Goal: Transaction & Acquisition: Book appointment/travel/reservation

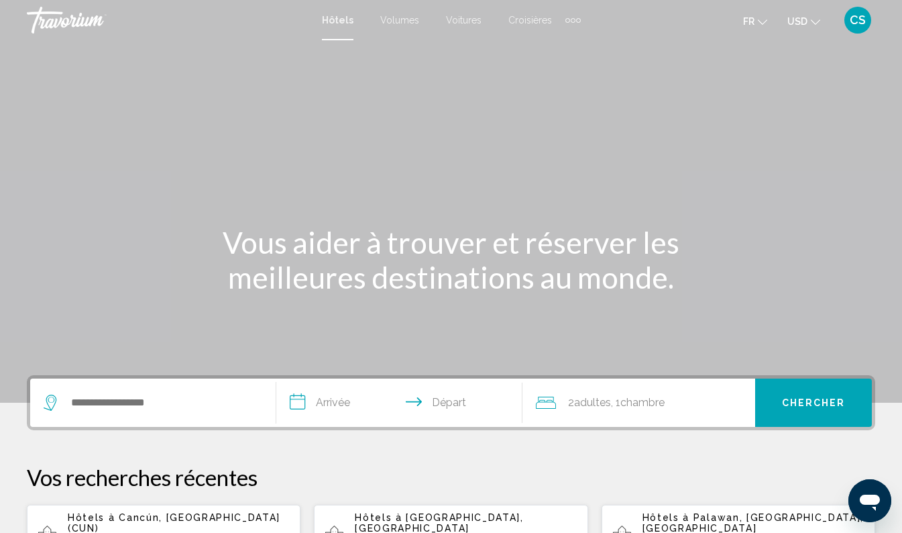
click at [808, 24] on button "USD USD ($) MXN (Mex$) CAD (Can$) GBP (£) EUR (€) AUD (A$) NZD (NZ$) CNY (CN¥)" at bounding box center [804, 20] width 33 height 19
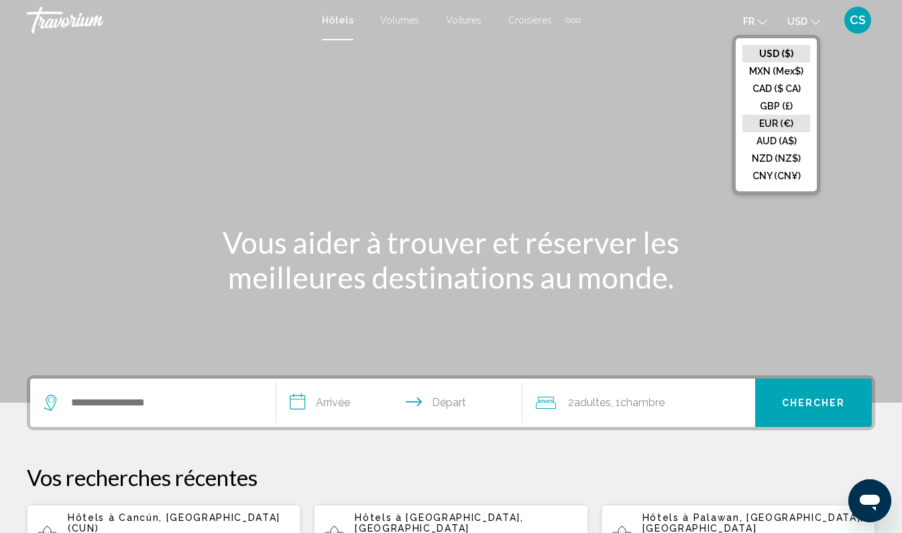
click at [788, 127] on button "EUR (€)" at bounding box center [777, 123] width 68 height 17
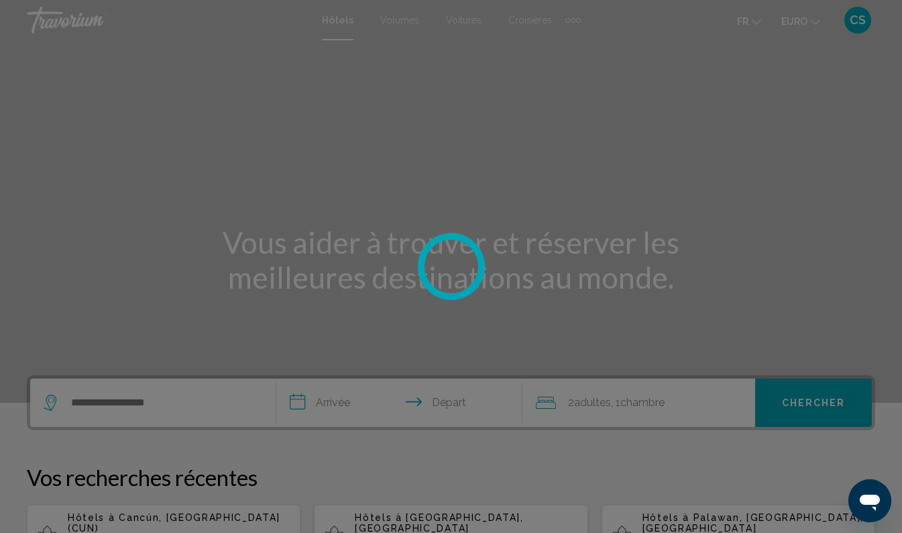
click at [755, 16] on div at bounding box center [451, 266] width 902 height 533
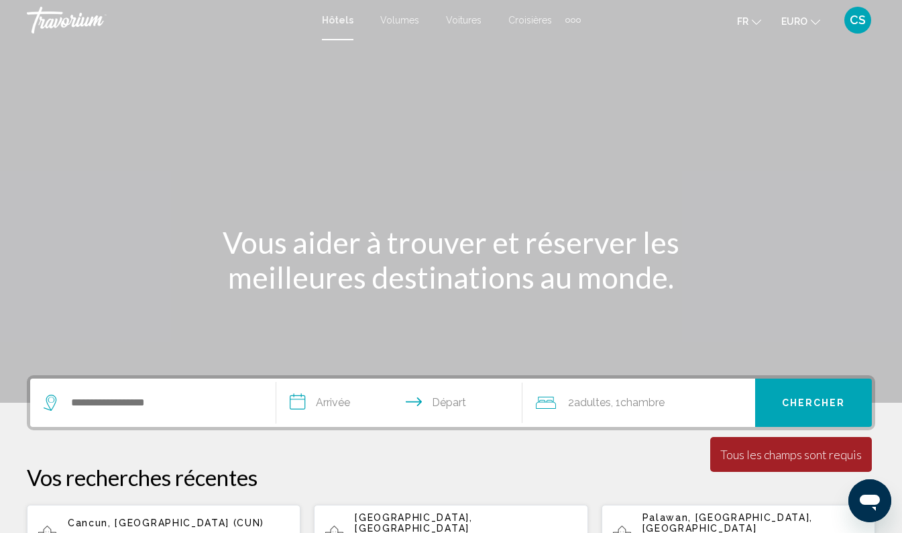
click at [754, 17] on icon "Changer la langue" at bounding box center [756, 21] width 9 height 9
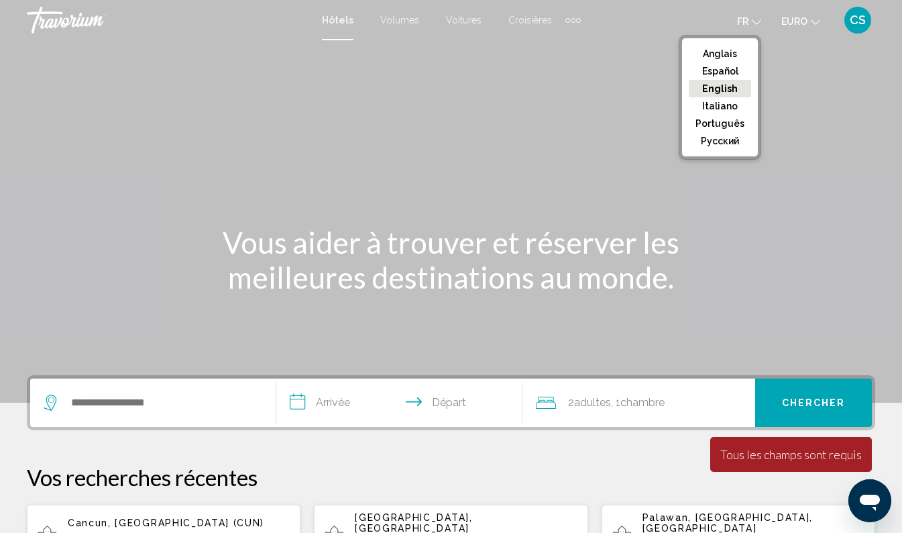
click at [814, 143] on div "Contenu principal" at bounding box center [451, 201] width 902 height 403
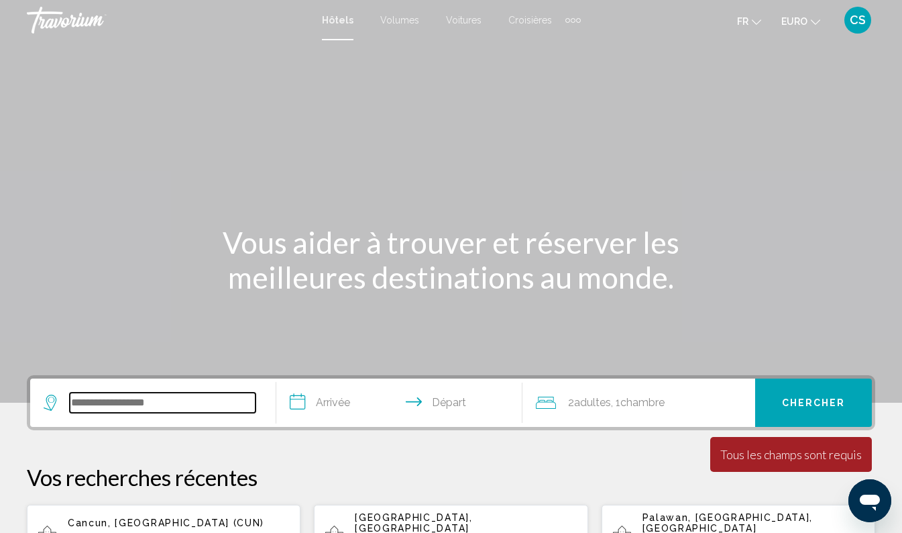
click at [206, 411] on input "Widget de recherche" at bounding box center [163, 402] width 186 height 20
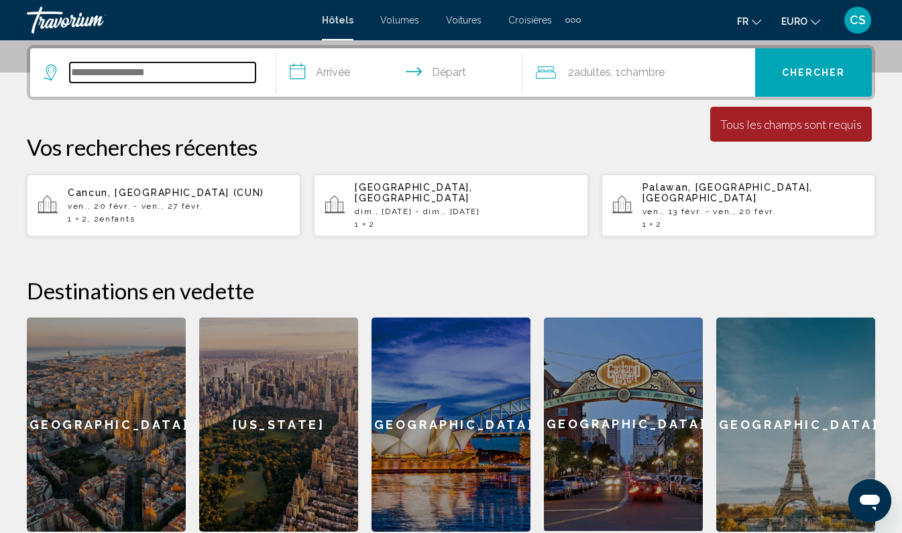
scroll to position [331, 0]
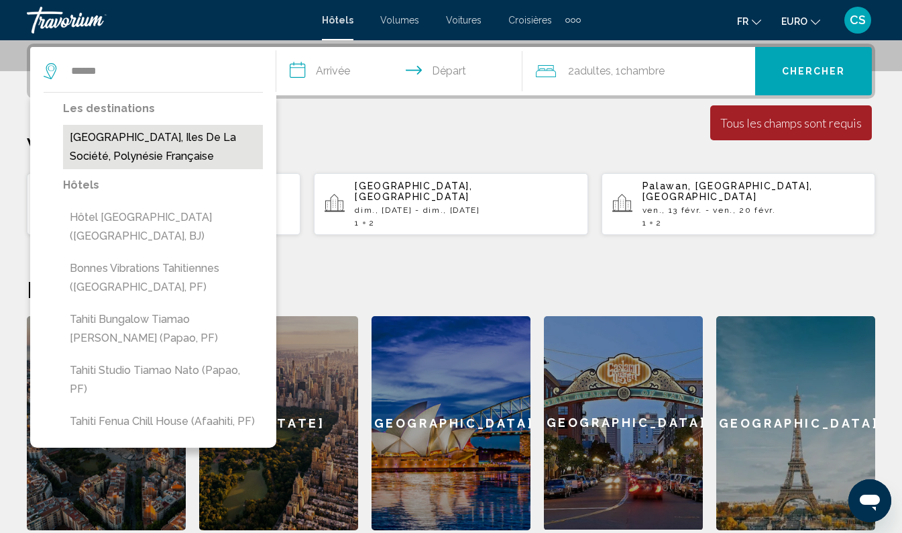
click at [150, 140] on button "[GEOGRAPHIC_DATA], Iles de la Société, Polynésie française" at bounding box center [163, 147] width 200 height 44
type input "**********"
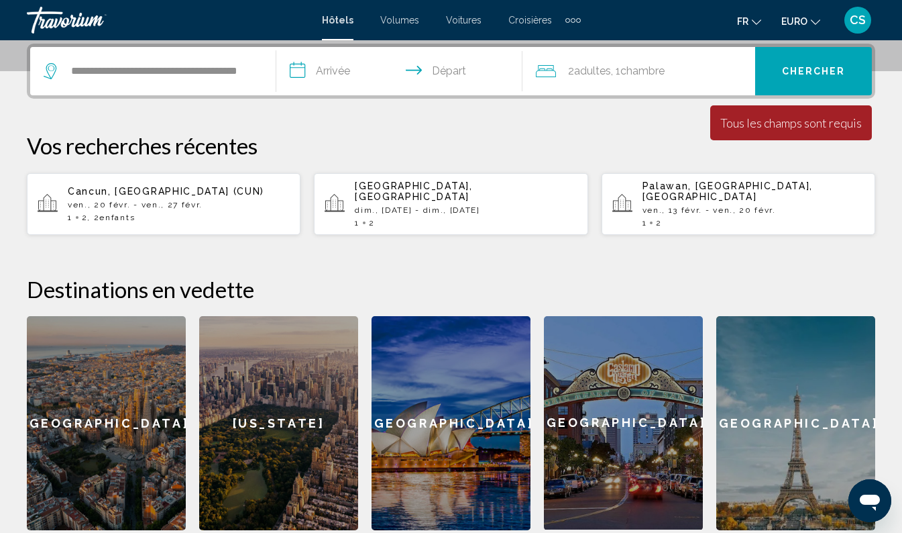
click at [349, 73] on input "**********" at bounding box center [402, 73] width 252 height 52
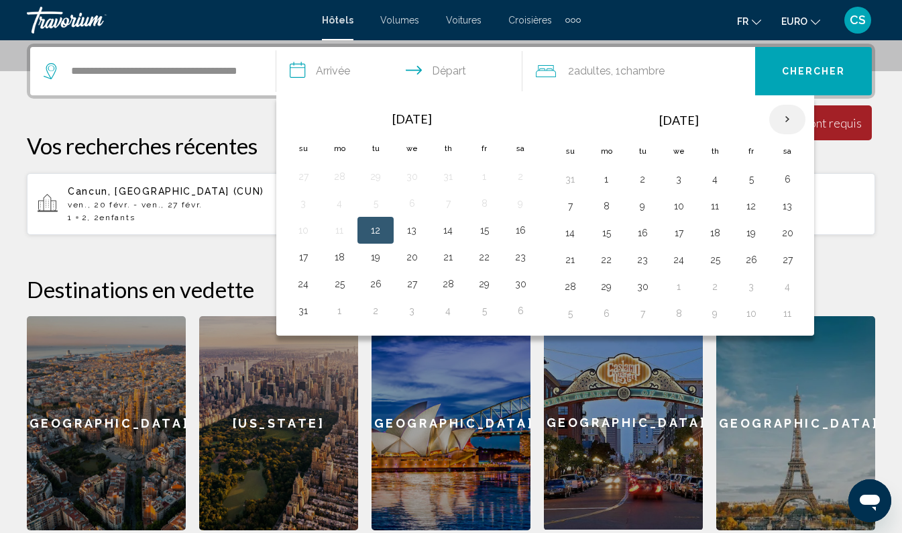
click at [790, 121] on th "Next month" at bounding box center [787, 120] width 36 height 30
click at [794, 120] on th "Next month" at bounding box center [787, 120] width 36 height 30
click at [794, 126] on th "Next month" at bounding box center [787, 120] width 36 height 30
click at [800, 123] on th "Next month" at bounding box center [787, 120] width 36 height 30
click at [792, 119] on th "Next month" at bounding box center [787, 120] width 36 height 30
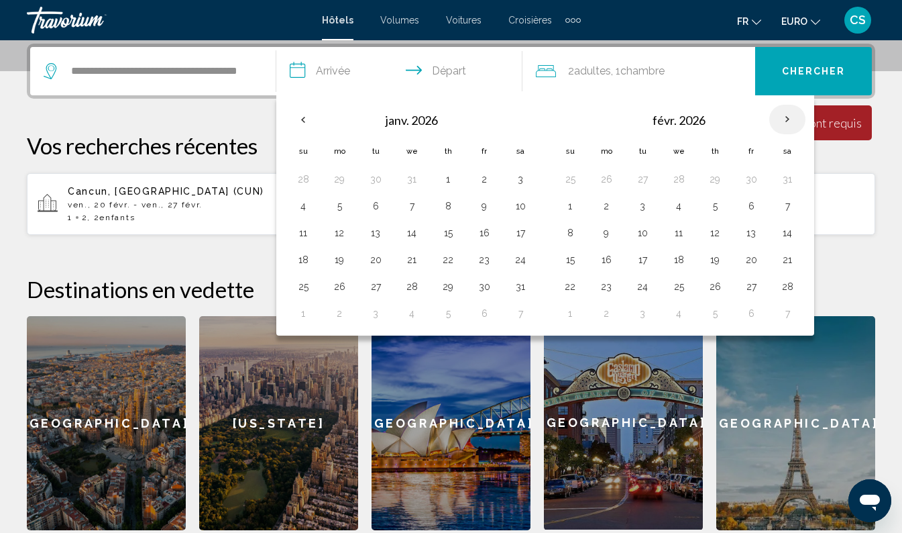
click at [791, 120] on th "Next month" at bounding box center [787, 120] width 36 height 30
click at [790, 123] on th "Next month" at bounding box center [787, 120] width 36 height 30
click at [794, 121] on th "Next month" at bounding box center [787, 120] width 36 height 30
click at [790, 123] on th "Next month" at bounding box center [787, 120] width 36 height 30
click at [793, 122] on th "Next month" at bounding box center [787, 120] width 36 height 30
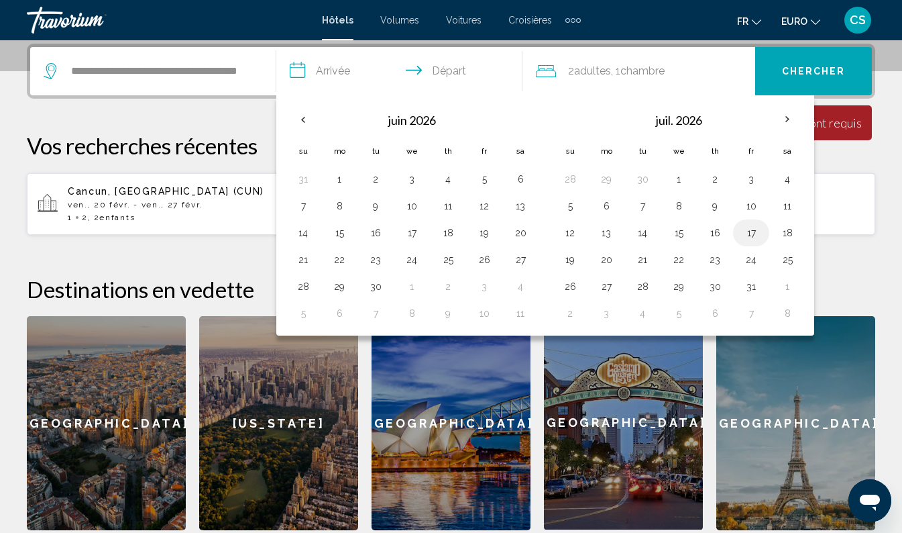
click at [755, 230] on button "17" at bounding box center [751, 232] width 21 height 19
click at [757, 258] on button "24" at bounding box center [751, 259] width 21 height 19
type input "**********"
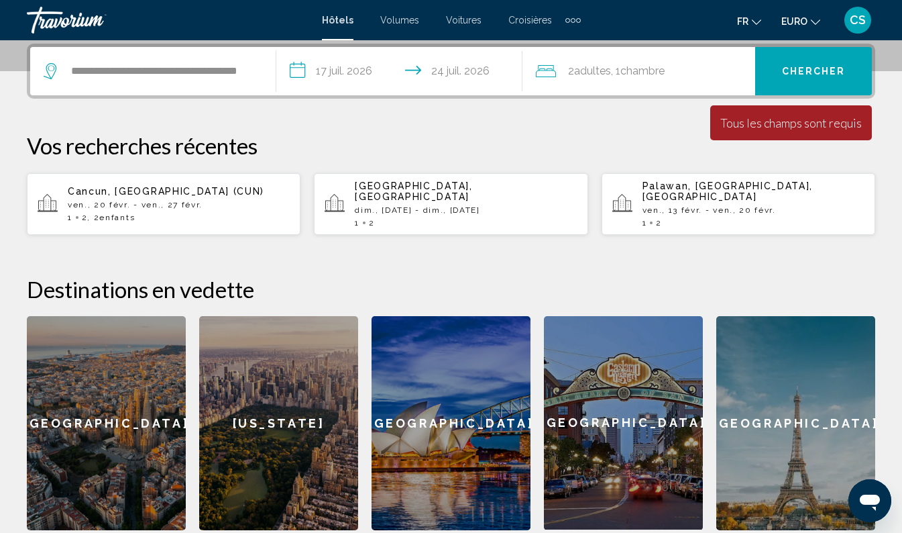
click at [806, 70] on span "Chercher" at bounding box center [814, 71] width 64 height 11
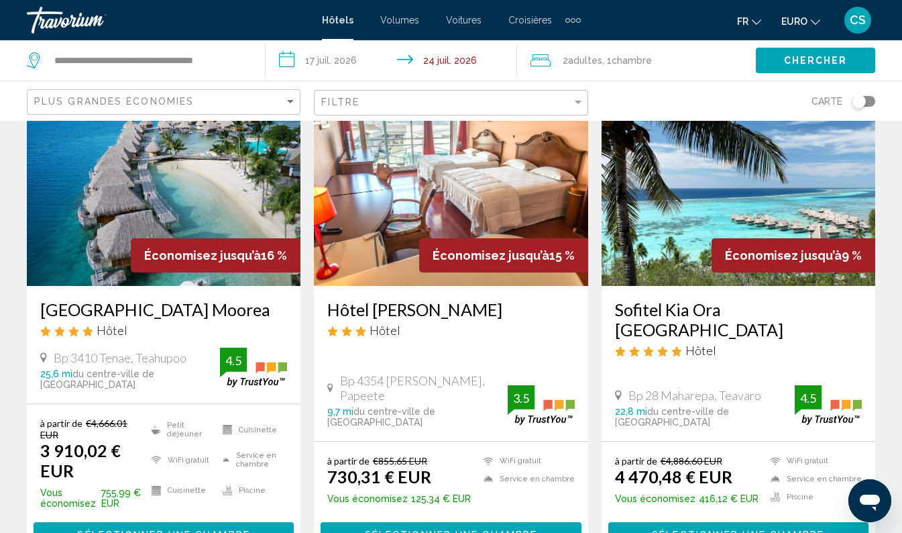
scroll to position [98, 0]
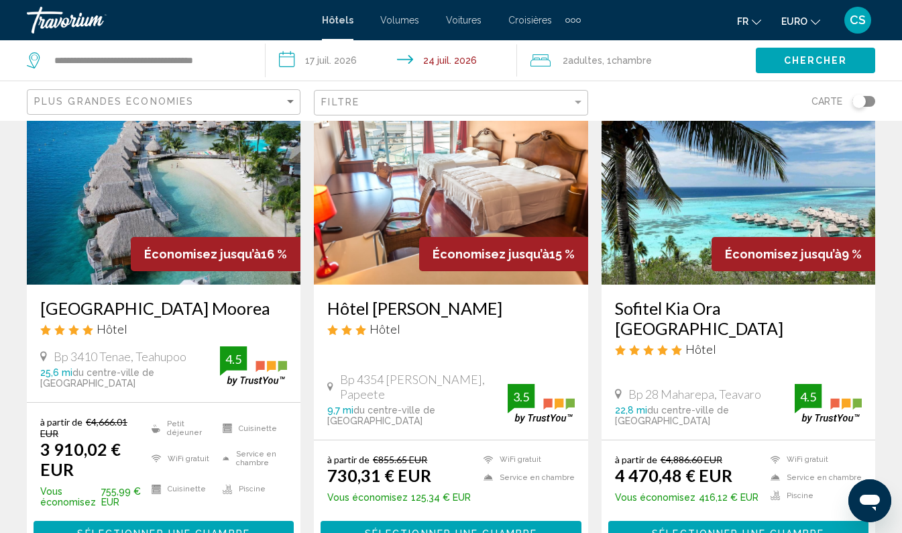
drag, startPoint x: 37, startPoint y: 307, endPoint x: 154, endPoint y: 331, distance: 120.0
click at [154, 331] on div "[GEOGRAPHIC_DATA] Moorea Hôtel Bp 3410 Tenae, [GEOGRAPHIC_DATA] 25,6 mi du cent…" at bounding box center [164, 342] width 274 height 117
drag, startPoint x: 154, startPoint y: 331, endPoint x: 142, endPoint y: 301, distance: 32.5
click at [142, 301] on h3 "[GEOGRAPHIC_DATA] Moorea" at bounding box center [163, 308] width 247 height 20
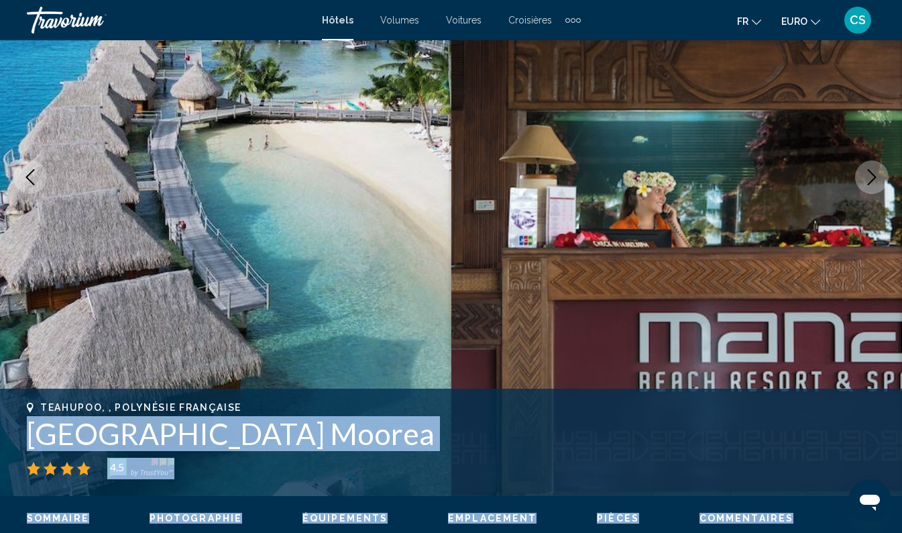
scroll to position [449, 0]
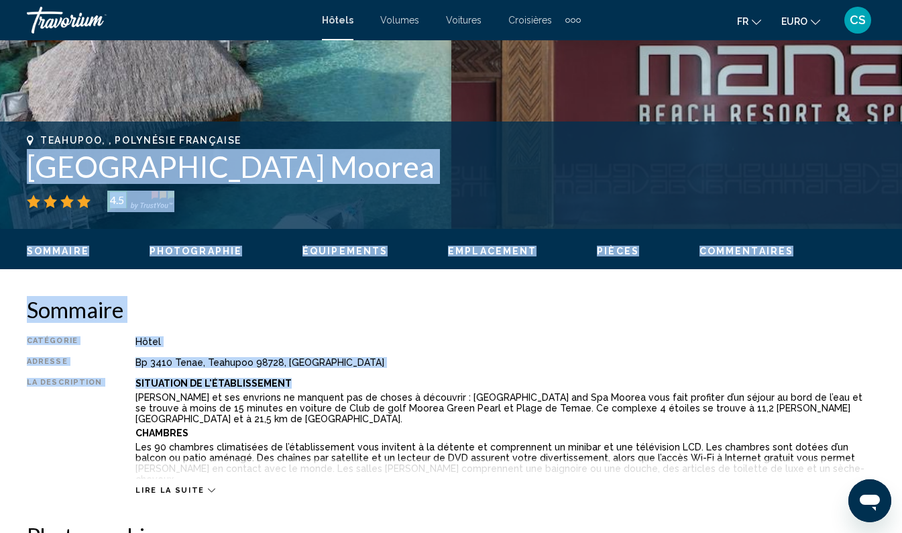
drag, startPoint x: 26, startPoint y: 515, endPoint x: 493, endPoint y: 171, distance: 580.0
click at [493, 171] on div "Teahupoo, , [GEOGRAPHIC_DATA] 4.5 Adresse Bp 3410 Tenae, Teahupoo 98728, [GEOGR…" at bounding box center [451, 175] width 902 height 81
drag, startPoint x: 493, startPoint y: 171, endPoint x: 484, endPoint y: 171, distance: 9.4
copy h1 "[GEOGRAPHIC_DATA] Moorea"
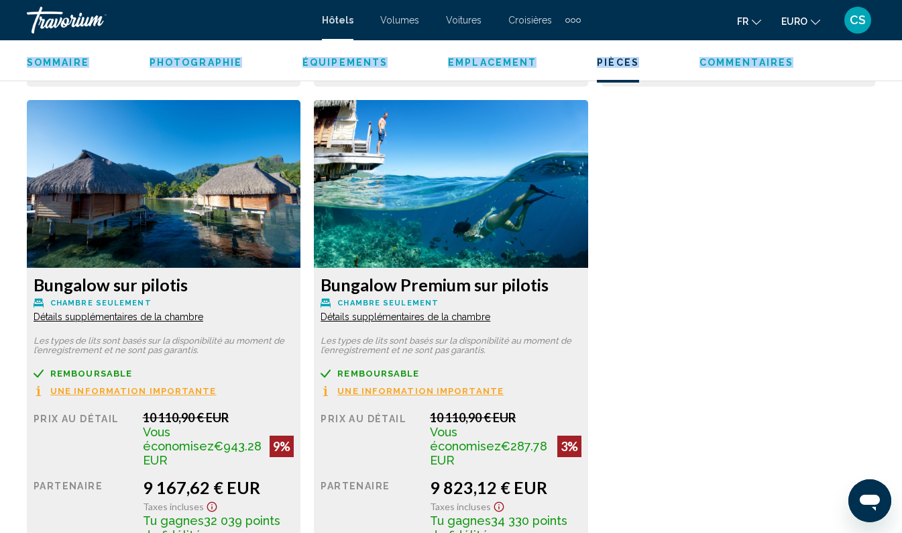
scroll to position [4022, 0]
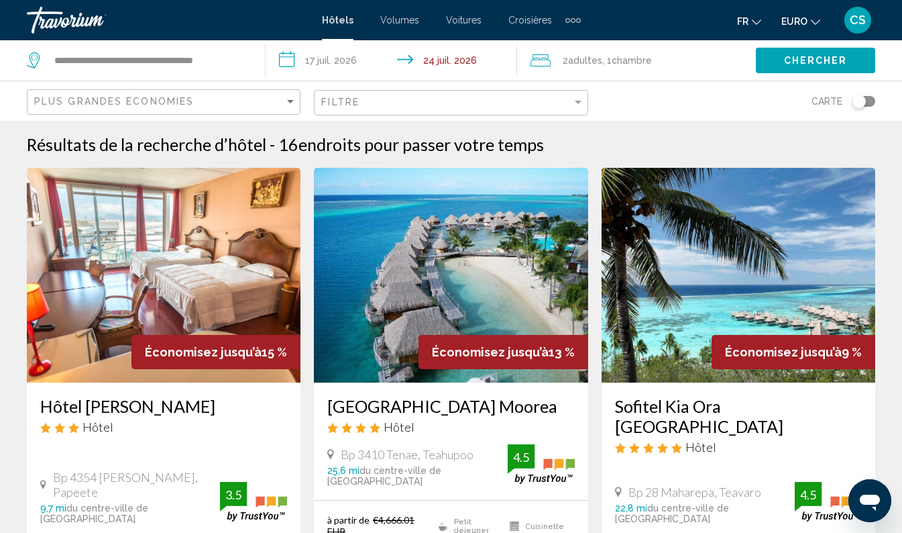
click at [333, 52] on input "**********" at bounding box center [395, 62] width 258 height 44
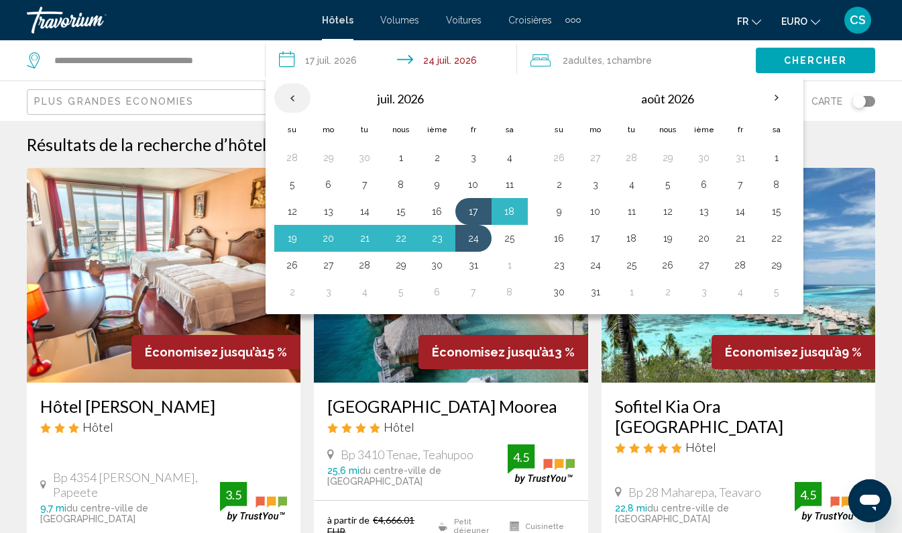
click at [298, 97] on th "Le mois précédent" at bounding box center [292, 98] width 36 height 30
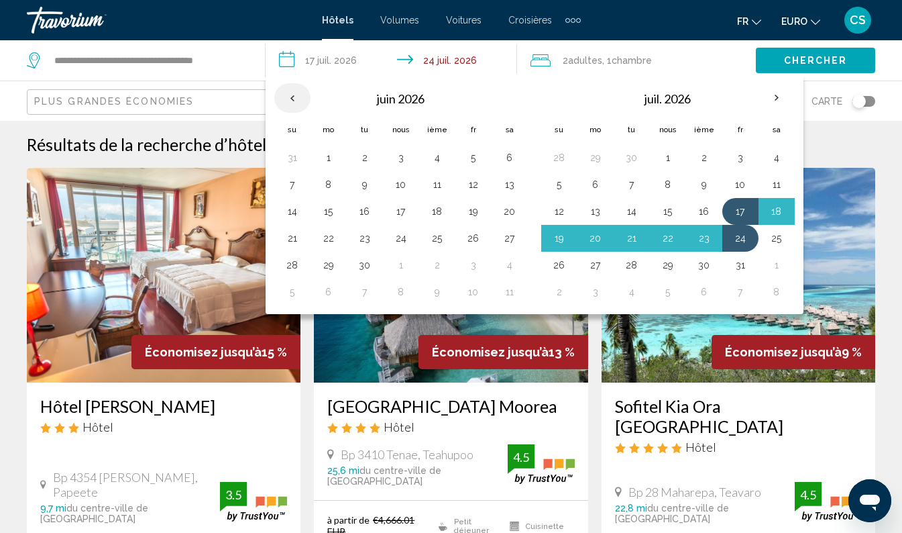
click at [299, 95] on th "Le mois précédent" at bounding box center [292, 98] width 36 height 30
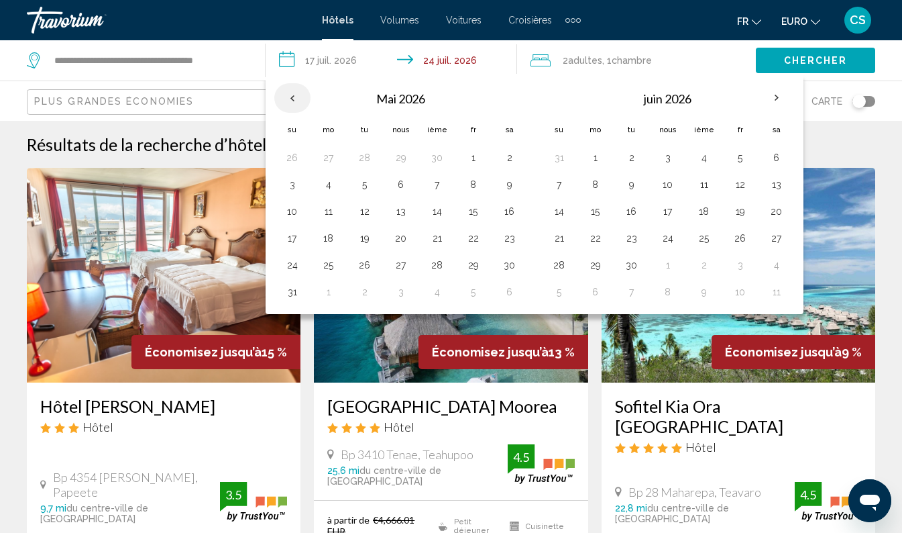
click at [291, 100] on th "Le mois précédent" at bounding box center [292, 98] width 36 height 30
click at [475, 216] on button "17" at bounding box center [473, 211] width 21 height 19
click at [478, 245] on button "24" at bounding box center [473, 238] width 21 height 19
type input "**********"
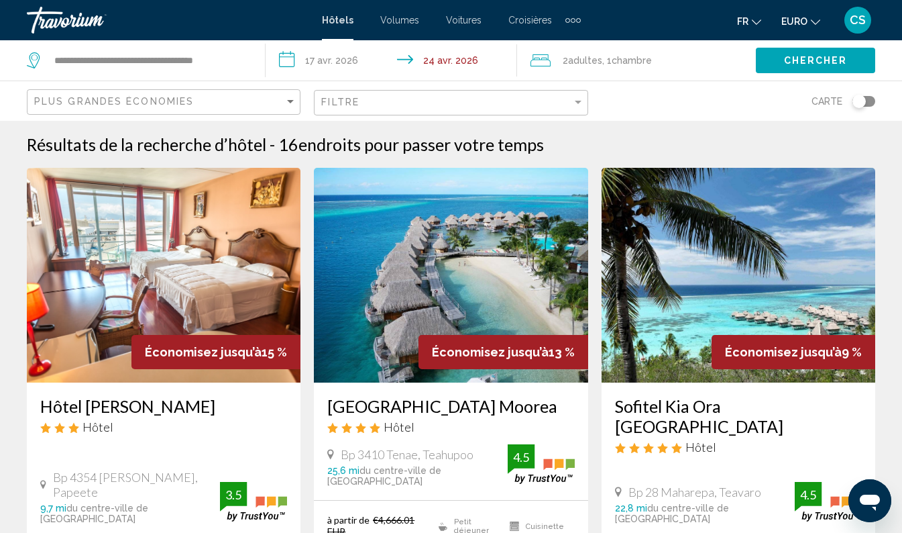
click at [803, 64] on span "Chercher" at bounding box center [816, 61] width 64 height 11
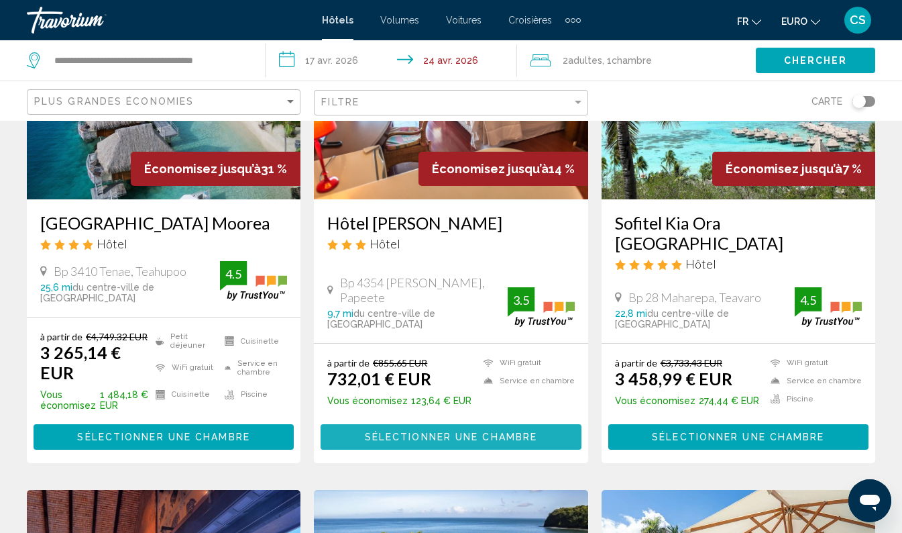
scroll to position [171, 0]
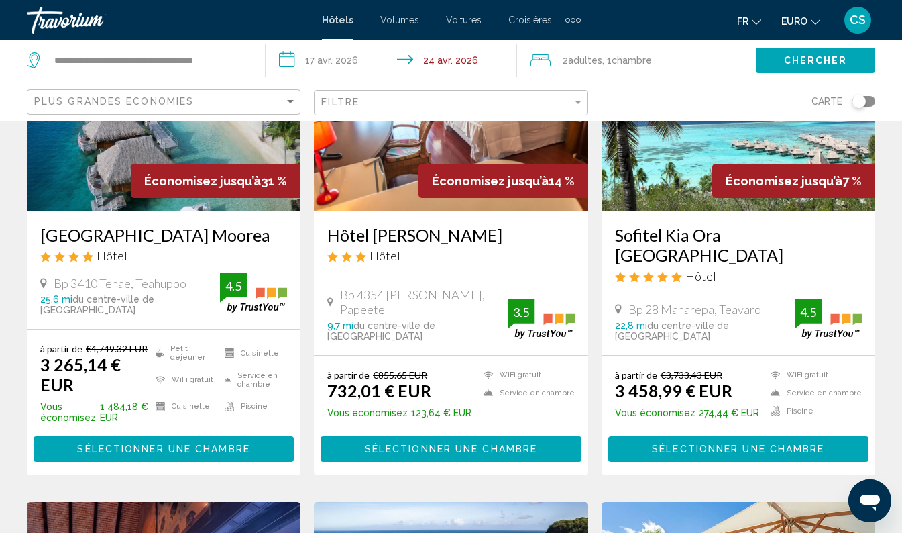
click at [197, 234] on h3 "[GEOGRAPHIC_DATA] Moorea" at bounding box center [163, 235] width 247 height 20
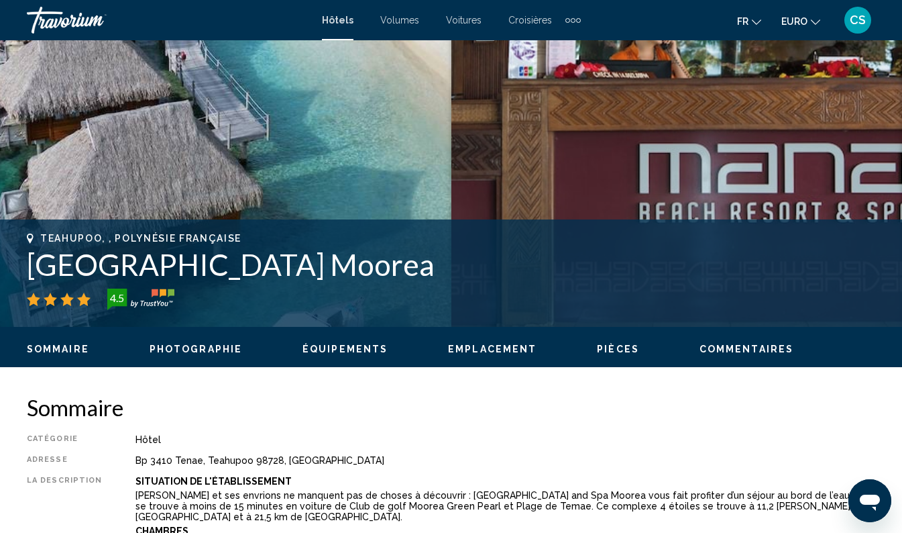
scroll to position [349, 0]
